Goal: Transaction & Acquisition: Purchase product/service

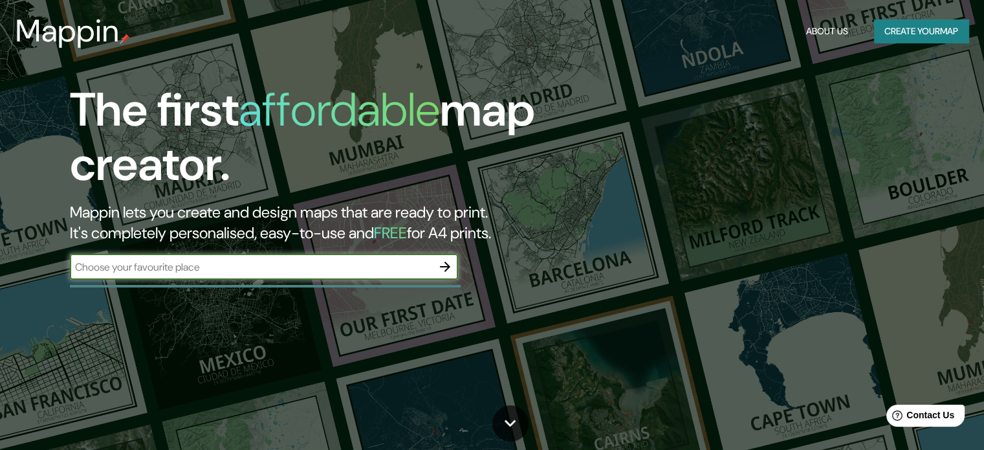
click at [241, 262] on input "text" at bounding box center [251, 266] width 362 height 15
type input "ghent"
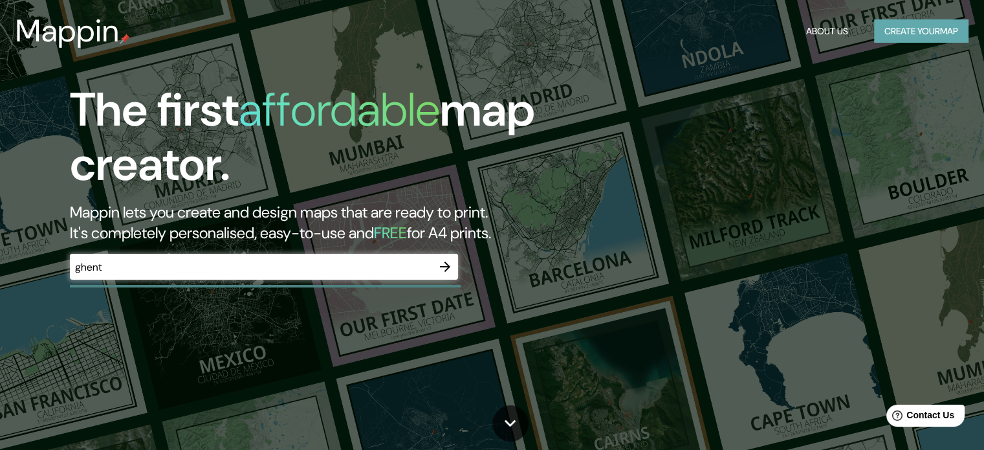
click at [908, 30] on button "Create your map" at bounding box center [921, 31] width 94 height 24
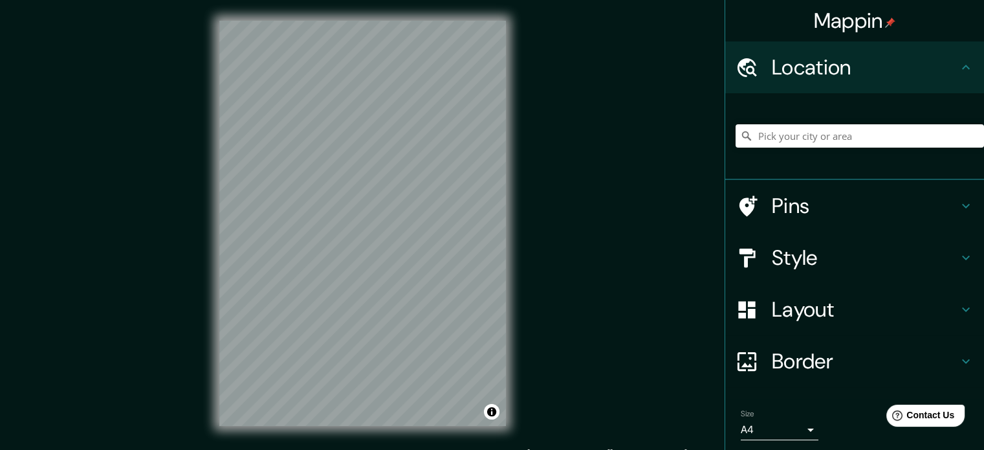
click at [772, 430] on body "Mappin Location Pins Style Layout Border Choose a border. Hint : you can make l…" at bounding box center [492, 225] width 984 height 450
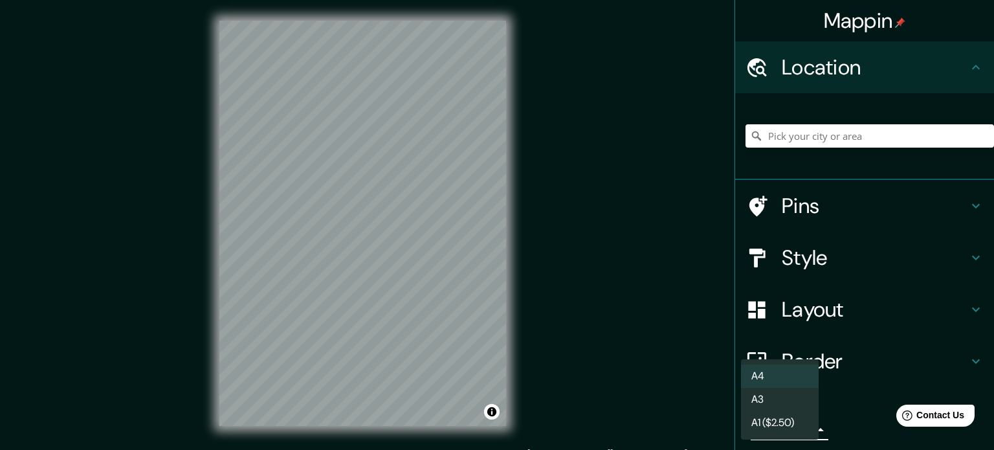
click at [769, 400] on li "A3" at bounding box center [780, 399] width 78 height 23
type input "a4"
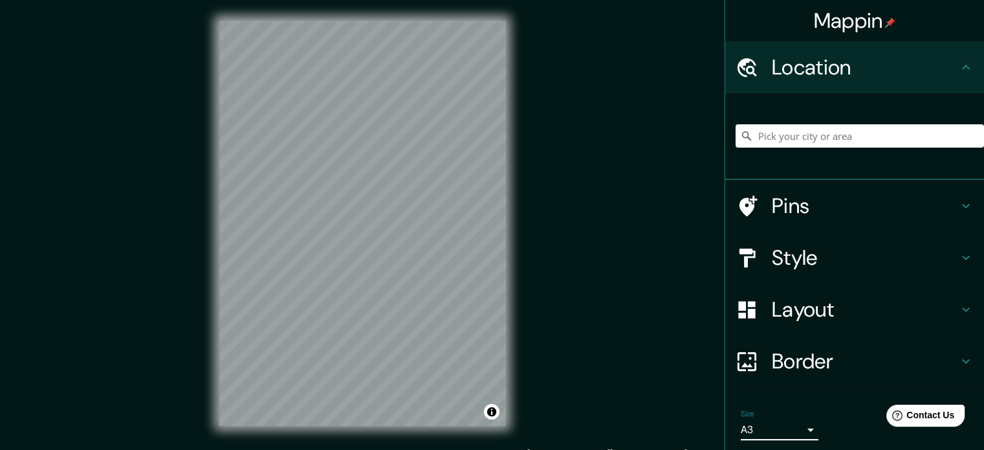
click at [821, 312] on h4 "Layout" at bounding box center [865, 309] width 186 height 26
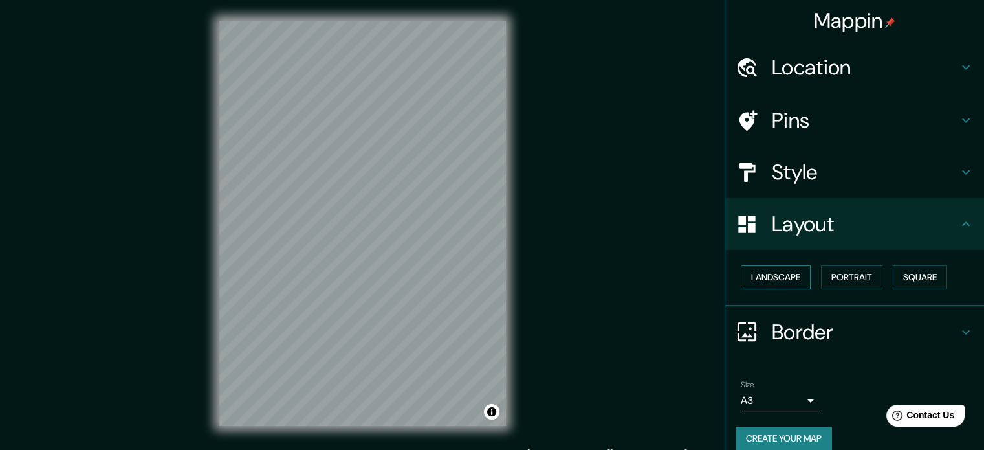
click at [789, 282] on button "Landscape" at bounding box center [776, 277] width 70 height 24
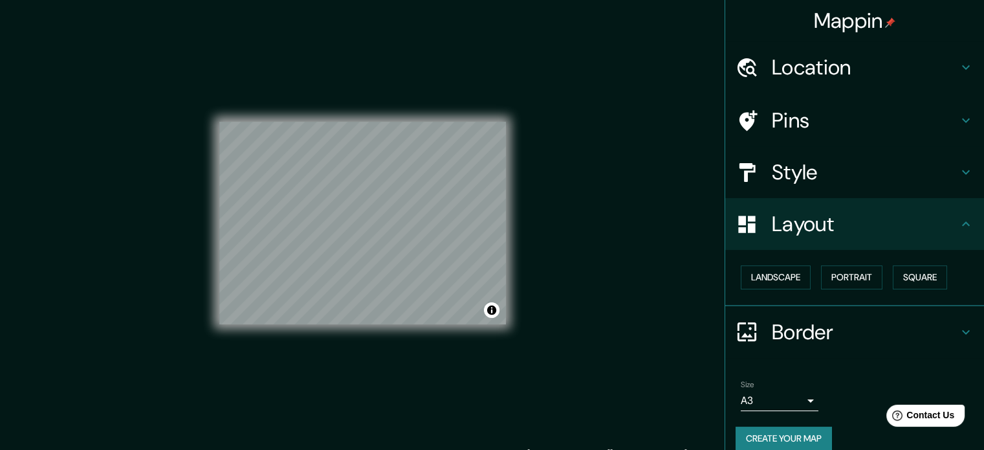
click at [798, 65] on h4 "Location" at bounding box center [865, 67] width 186 height 26
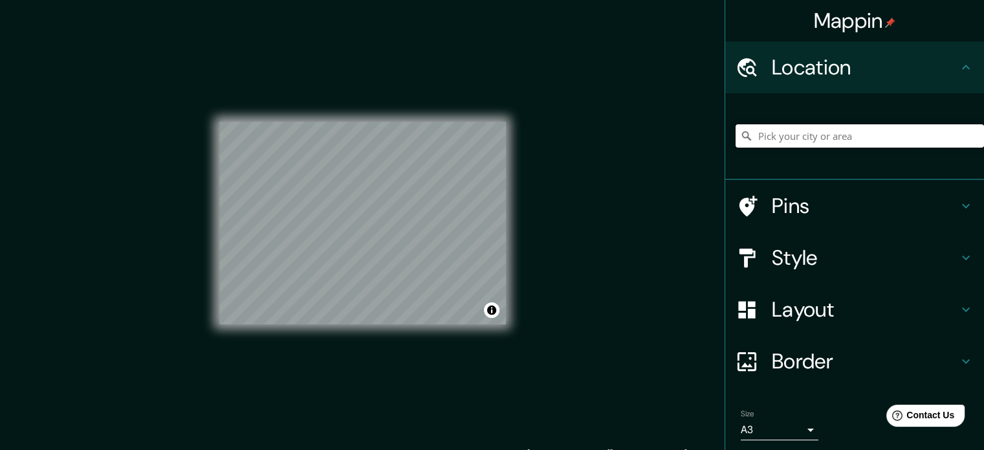
click at [818, 135] on input "Pick your city or area" at bounding box center [860, 135] width 248 height 23
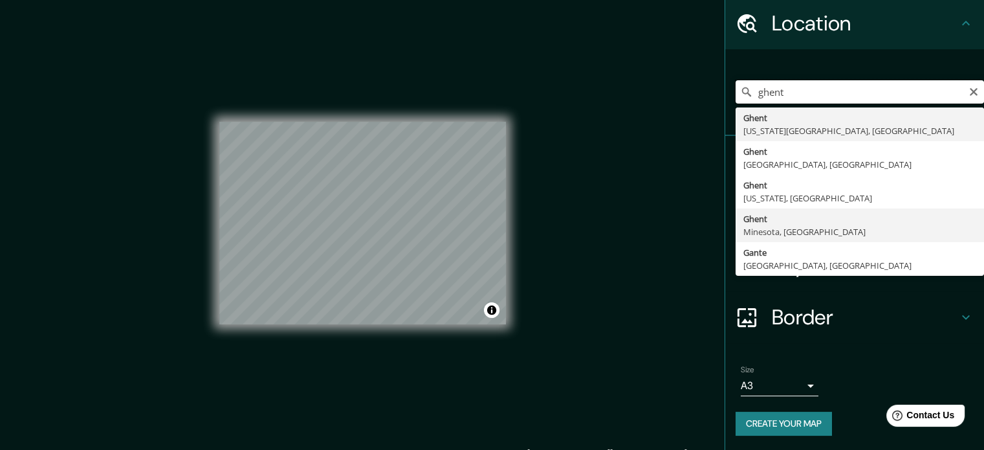
scroll to position [44, 0]
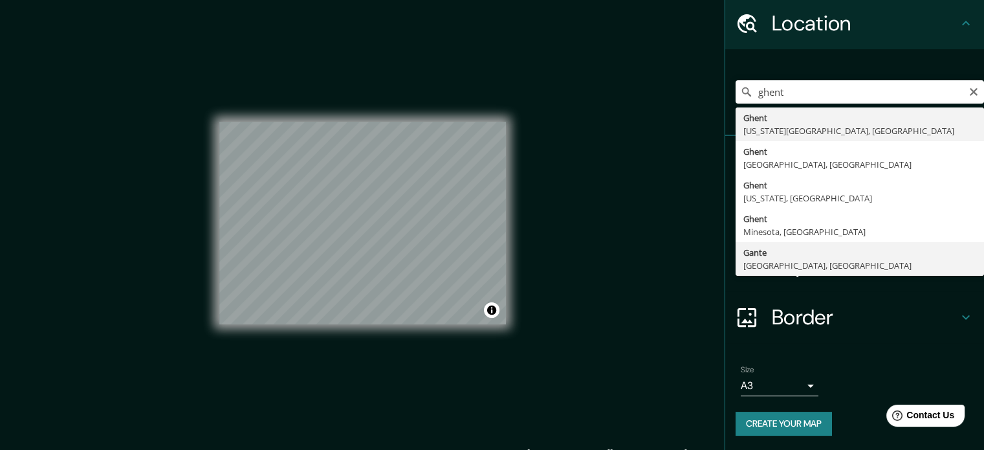
type input "[GEOGRAPHIC_DATA], [GEOGRAPHIC_DATA], [GEOGRAPHIC_DATA]"
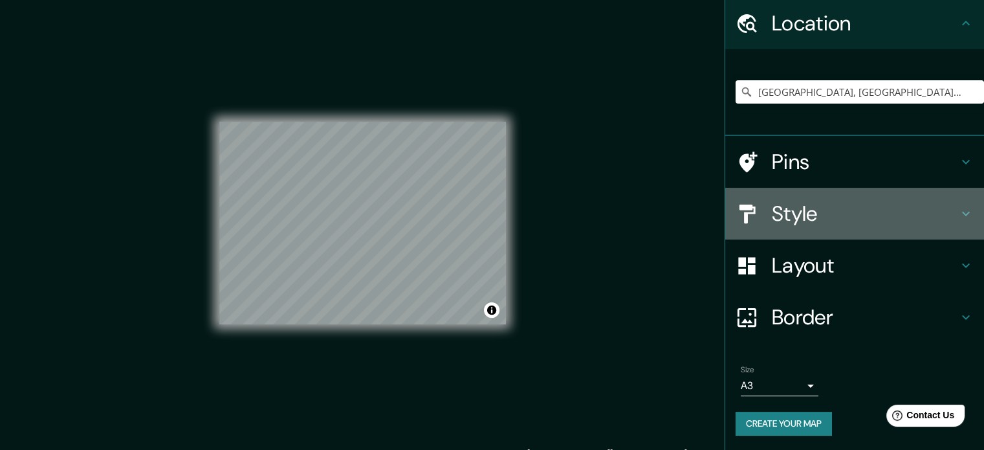
click at [810, 222] on h4 "Style" at bounding box center [865, 214] width 186 height 26
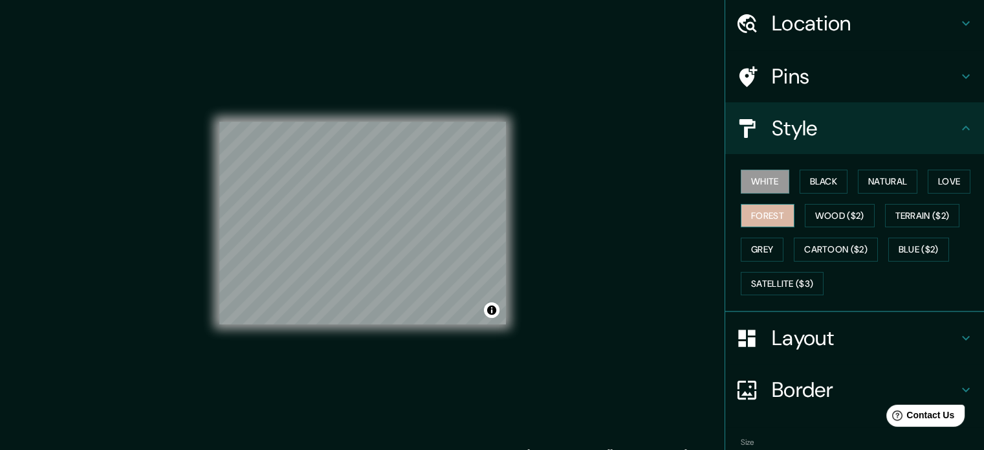
click at [761, 209] on button "Forest" at bounding box center [768, 216] width 54 height 24
click at [747, 175] on button "White" at bounding box center [765, 182] width 49 height 24
click at [781, 71] on h4 "Pins" at bounding box center [865, 76] width 186 height 26
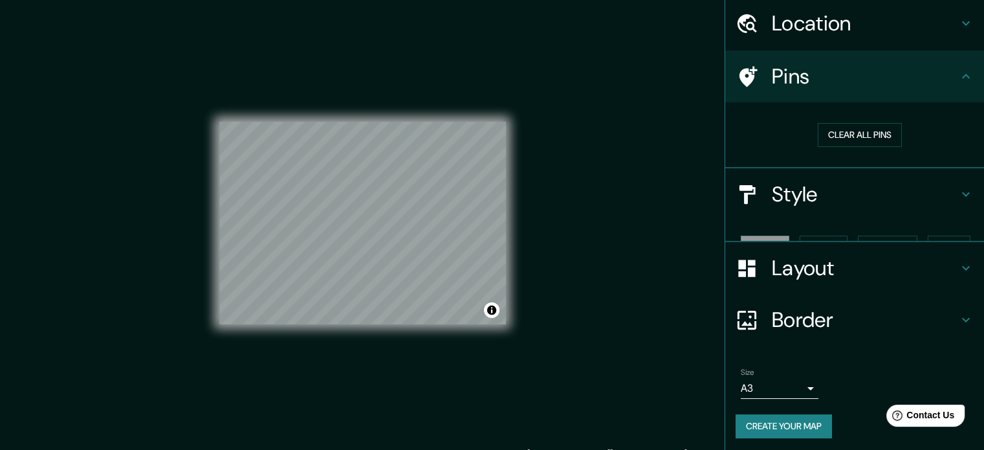
scroll to position [25, 0]
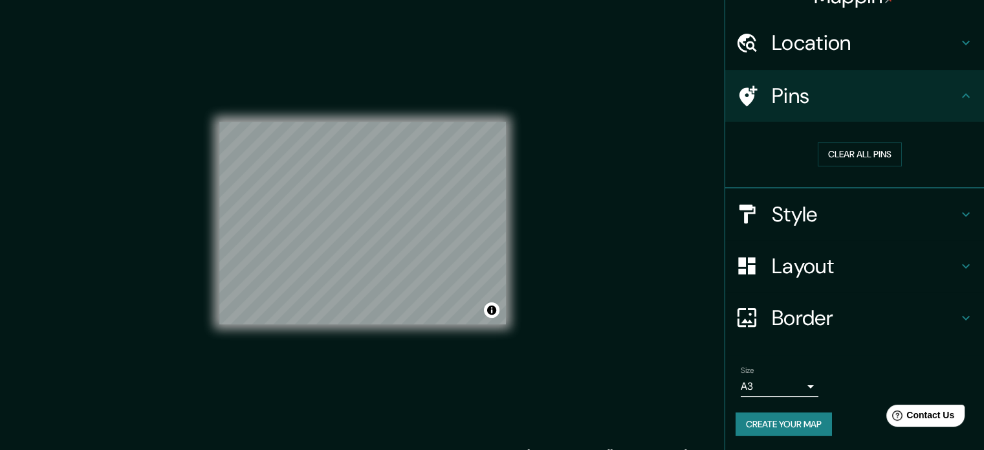
click at [787, 36] on h4 "Location" at bounding box center [865, 43] width 186 height 26
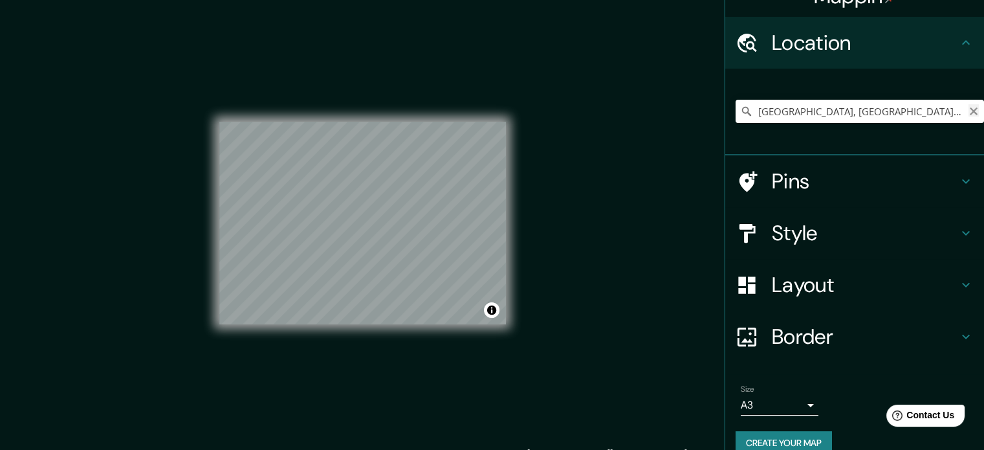
click at [970, 111] on icon "Clear" at bounding box center [974, 111] width 8 height 8
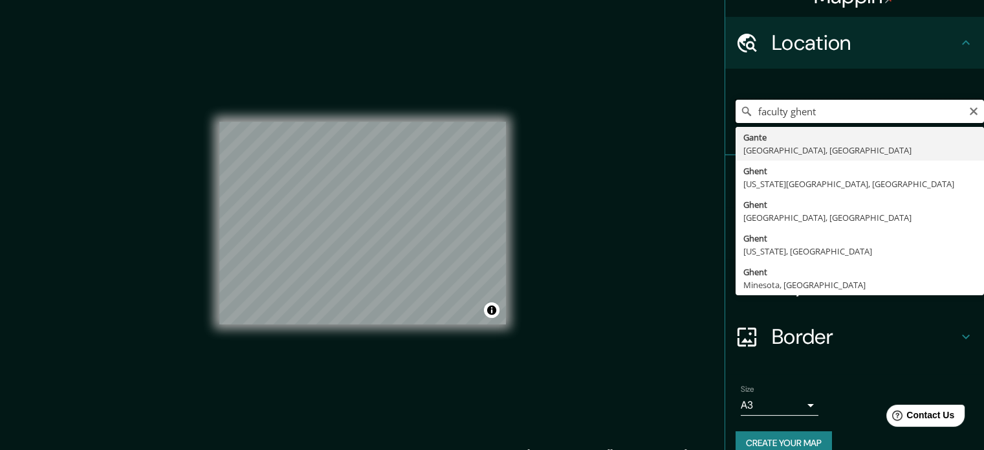
type input "faculty ghent"
click at [564, 214] on div "Mappin Location faculty [GEOGRAPHIC_DATA] [GEOGRAPHIC_DATA][PERSON_NAME][GEOGRA…" at bounding box center [492, 233] width 984 height 467
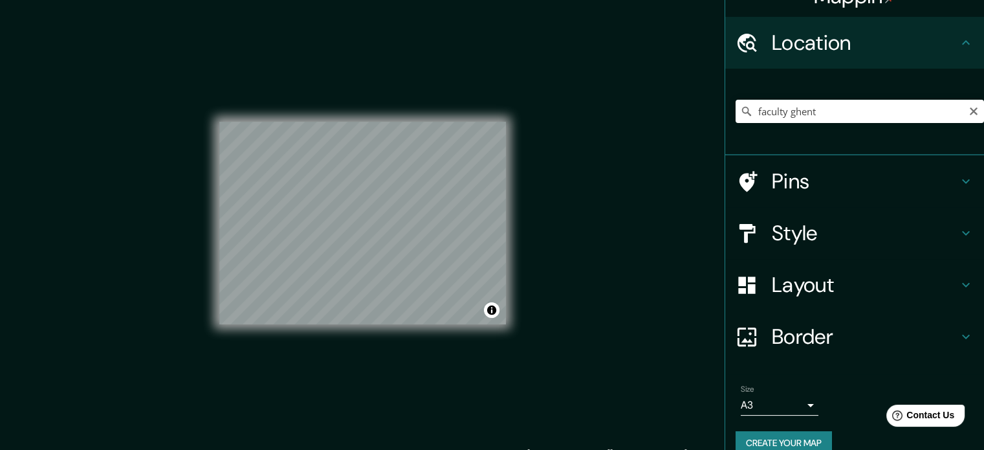
click at [340, 56] on div "© Mapbox © OpenStreetMap Improve this map" at bounding box center [362, 223] width 287 height 405
click at [794, 222] on h4 "Style" at bounding box center [865, 233] width 186 height 26
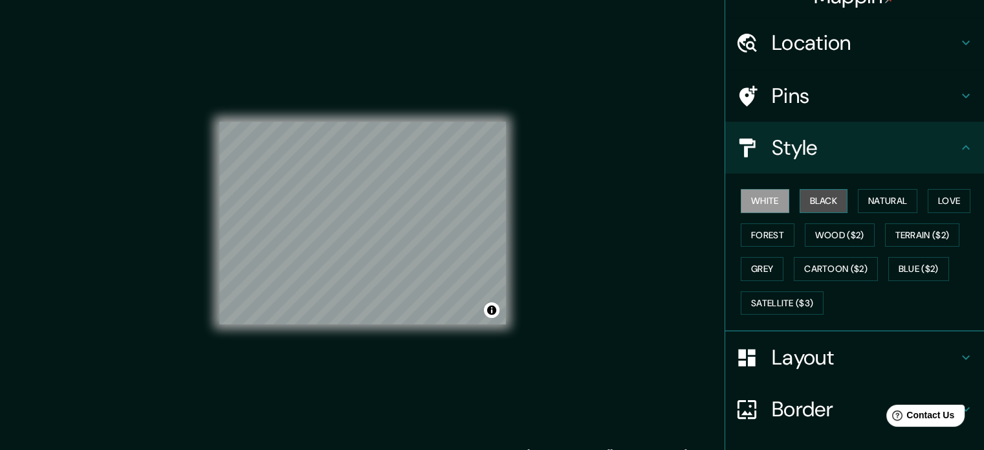
click at [823, 201] on button "Black" at bounding box center [824, 201] width 49 height 24
click at [870, 203] on button "Natural" at bounding box center [888, 201] width 60 height 24
click at [457, 340] on div "© Mapbox © OpenStreetMap Improve this map" at bounding box center [362, 223] width 287 height 405
click at [804, 348] on h4 "Layout" at bounding box center [865, 357] width 186 height 26
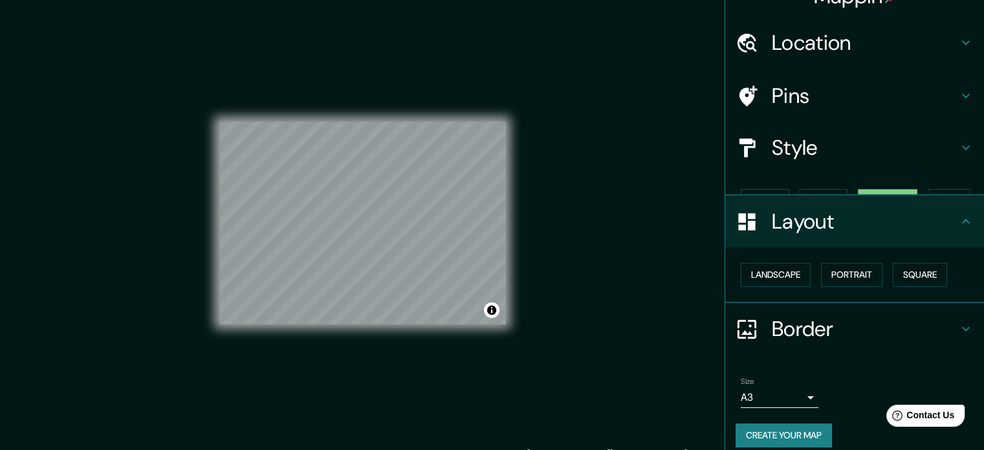
scroll to position [14, 0]
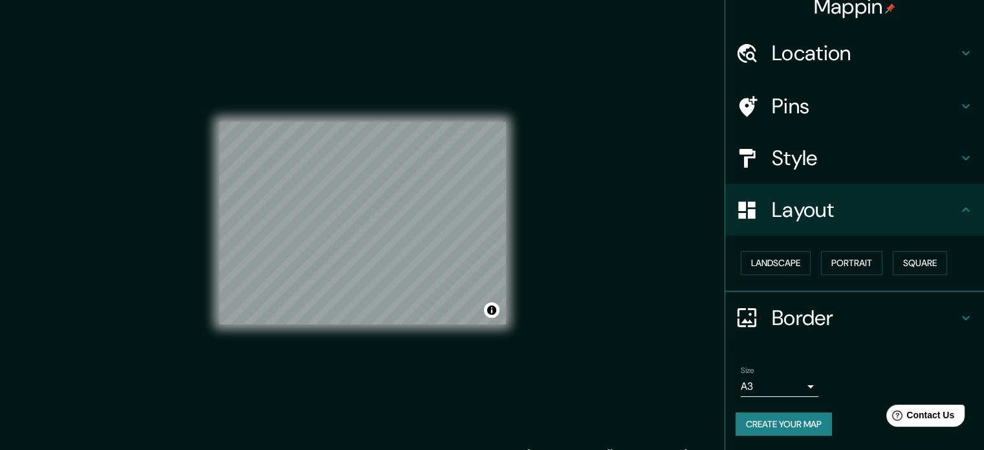
click at [802, 224] on div "Layout" at bounding box center [854, 210] width 259 height 52
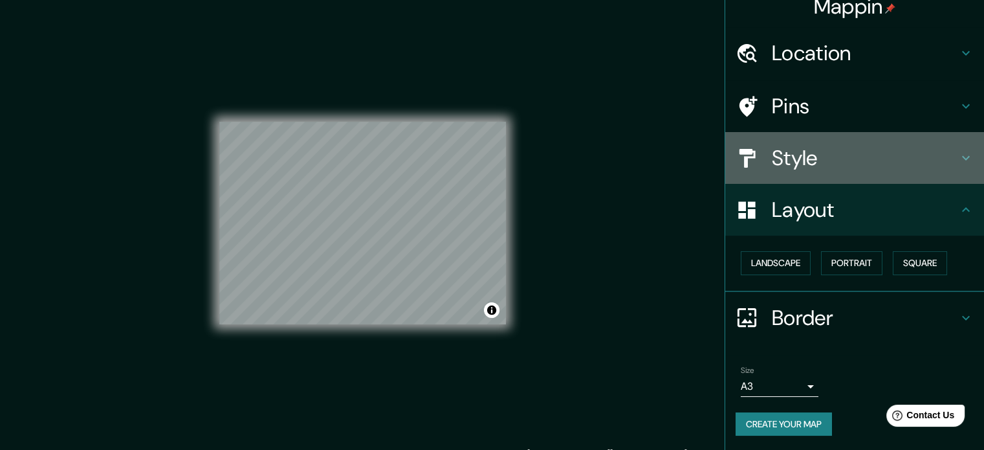
click at [792, 134] on div "Style" at bounding box center [854, 158] width 259 height 52
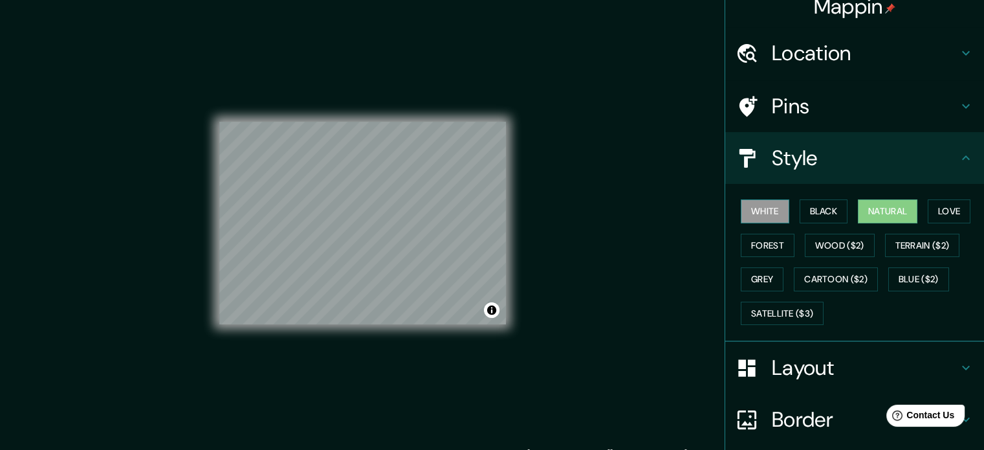
click at [758, 212] on button "White" at bounding box center [765, 211] width 49 height 24
click at [708, 325] on div "Mappin Location faculty ghent [GEOGRAPHIC_DATA][PERSON_NAME][GEOGRAPHIC_DATA], …" at bounding box center [492, 233] width 984 height 467
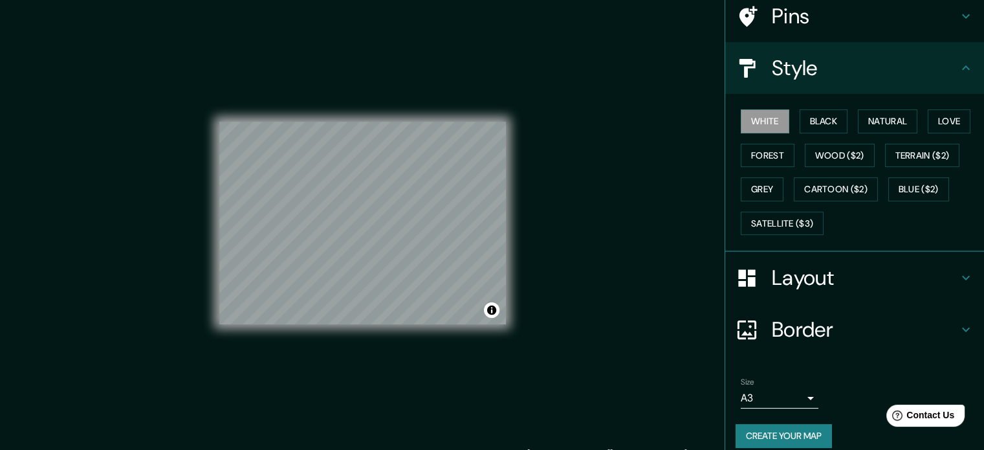
scroll to position [115, 0]
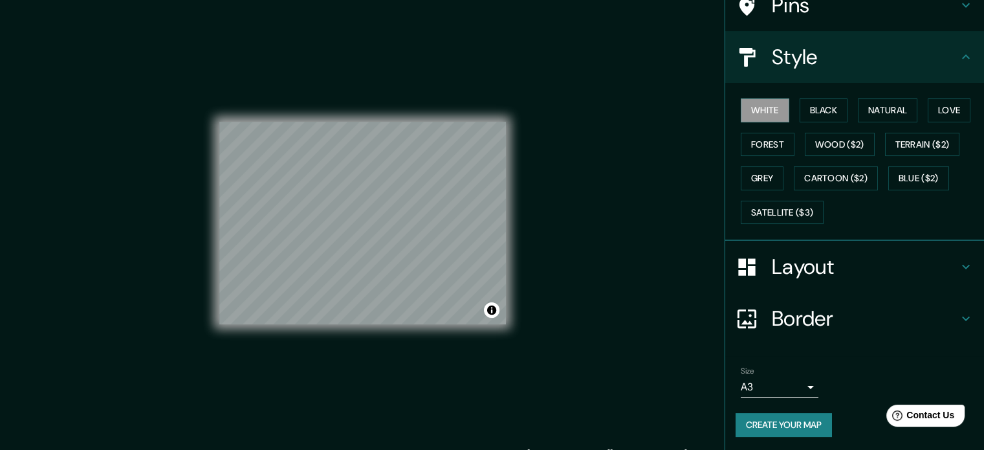
click at [774, 385] on body "Mappin Location faculty ghent [GEOGRAPHIC_DATA][PERSON_NAME][GEOGRAPHIC_DATA], …" at bounding box center [492, 225] width 984 height 450
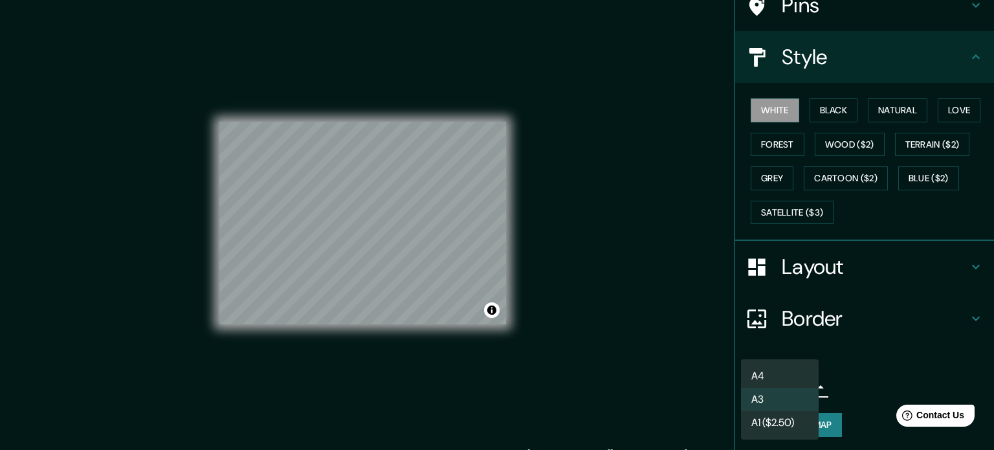
click at [891, 391] on div at bounding box center [497, 225] width 994 height 450
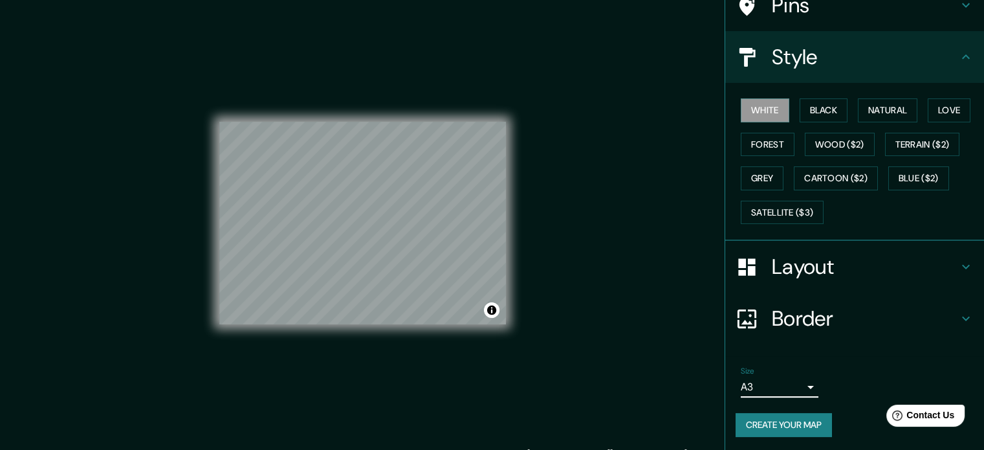
click at [794, 425] on button "Create your map" at bounding box center [784, 425] width 96 height 24
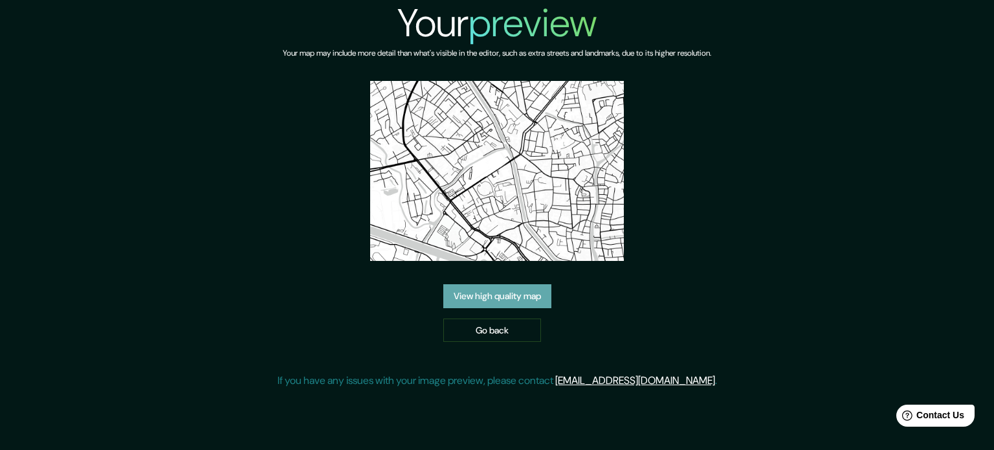
click at [493, 284] on link "View high quality map" at bounding box center [497, 296] width 108 height 24
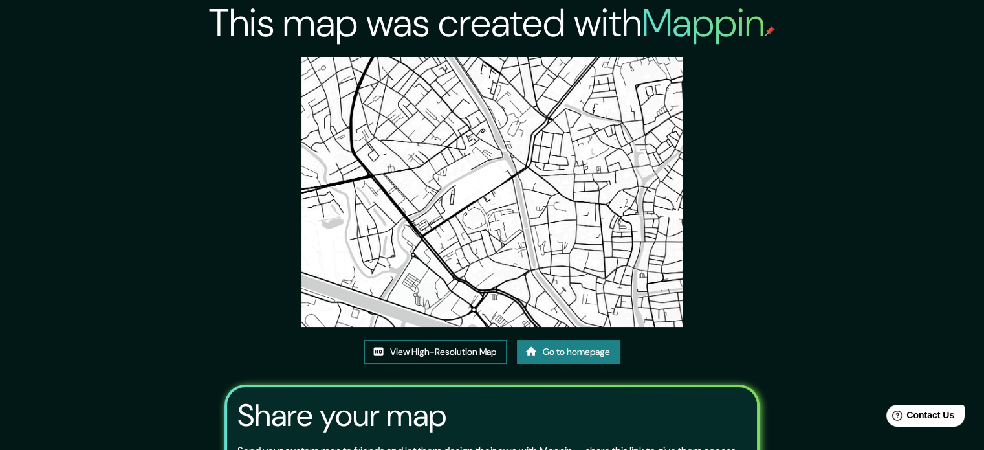
click at [448, 347] on link "View High-Resolution Map" at bounding box center [435, 352] width 142 height 24
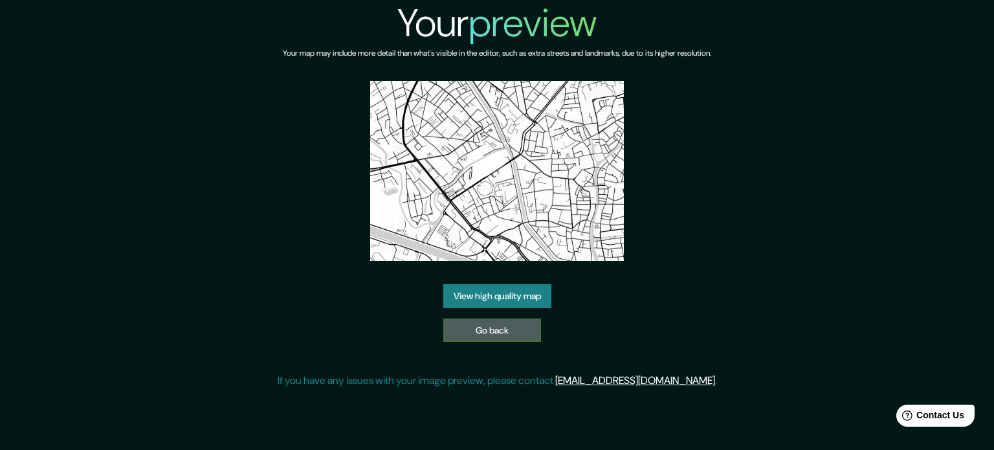
click at [503, 318] on link "Go back" at bounding box center [492, 330] width 98 height 24
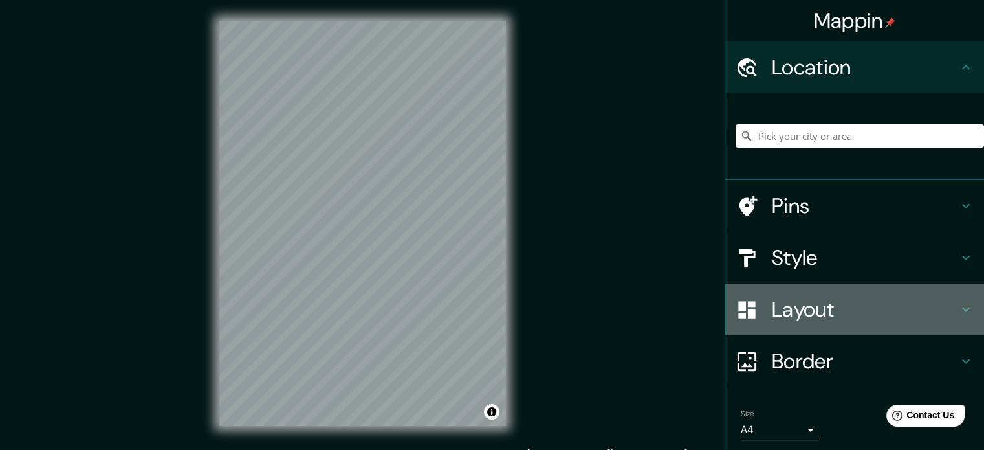
click at [827, 306] on h4 "Layout" at bounding box center [865, 309] width 186 height 26
